Goal: Transaction & Acquisition: Purchase product/service

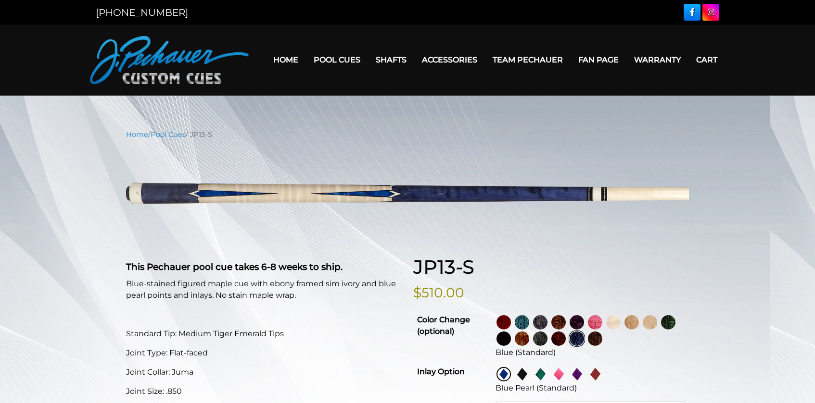
select select "********"
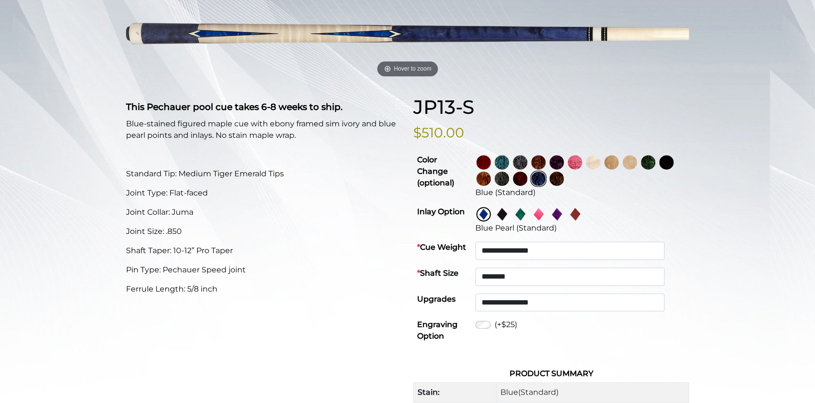
scroll to position [131, 0]
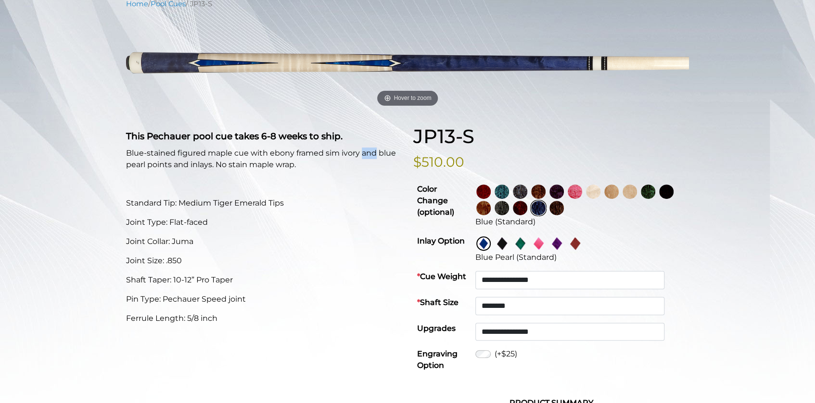
drag, startPoint x: 362, startPoint y: 150, endPoint x: 374, endPoint y: 157, distance: 14.0
click at [374, 157] on p "Blue-stained figured maple cue with ebony framed sim ivory and blue pearl point…" at bounding box center [264, 159] width 276 height 23
click at [378, 151] on p "Blue-stained figured maple cue with ebony framed sim ivory and blue pearl point…" at bounding box center [264, 159] width 276 height 23
click at [490, 192] on img at bounding box center [483, 192] width 14 height 14
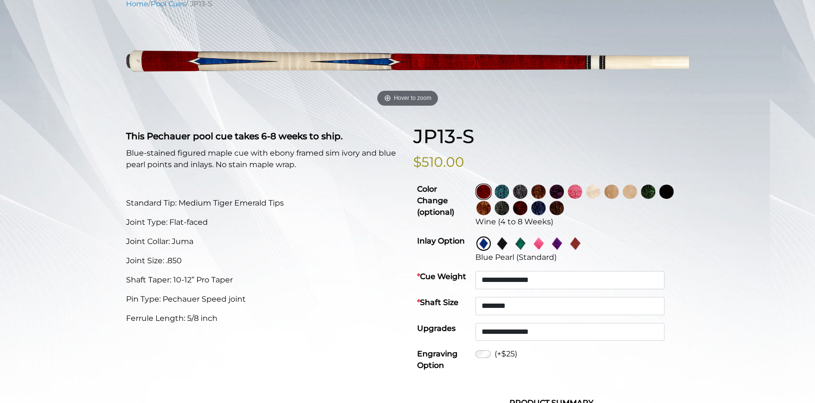
click at [509, 192] on img at bounding box center [501, 192] width 14 height 14
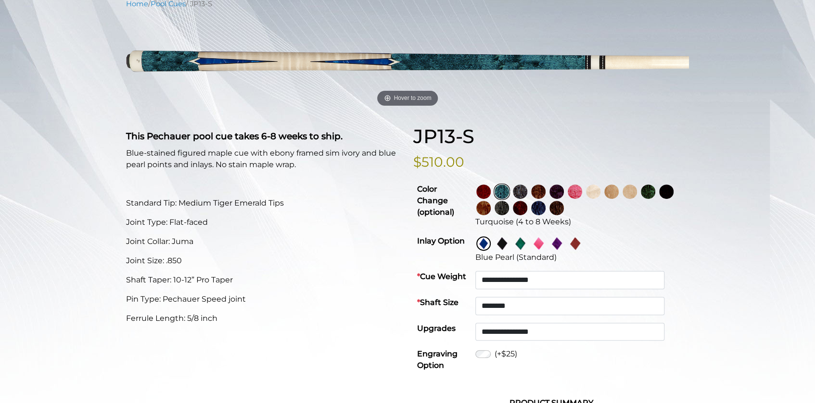
click at [545, 191] on img at bounding box center [538, 192] width 14 height 14
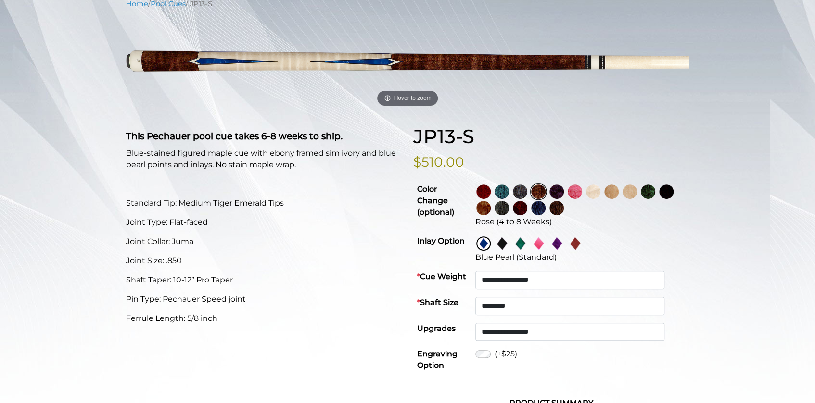
click at [582, 193] on img at bounding box center [574, 192] width 14 height 14
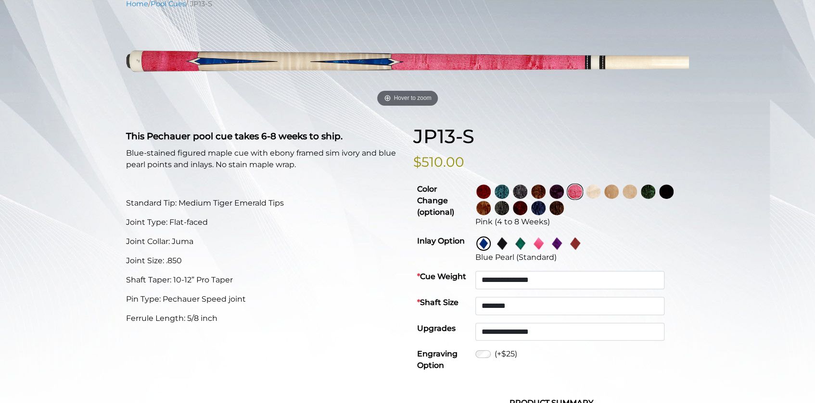
click at [659, 190] on td "Pink (4 to 8 Weeks)" at bounding box center [579, 206] width 217 height 52
drag, startPoint x: 608, startPoint y: 206, endPoint x: 566, endPoint y: 204, distance: 42.3
click at [603, 206] on td "Pink (4 to 8 Weeks)" at bounding box center [579, 206] width 217 height 52
click at [568, 203] on td "Pink (4 to 8 Weeks)" at bounding box center [579, 206] width 217 height 52
click at [545, 207] on img at bounding box center [538, 208] width 14 height 14
